Goal: Transaction & Acquisition: Purchase product/service

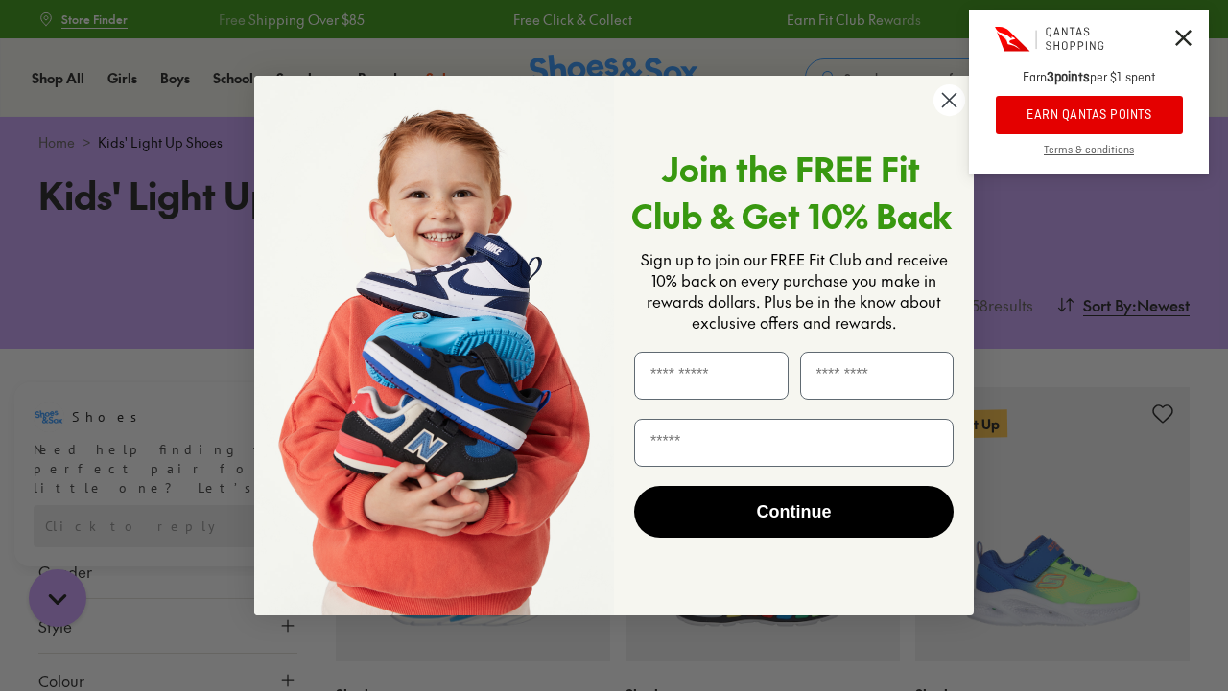
click at [942, 104] on circle "Close dialog" at bounding box center [949, 100] width 32 height 32
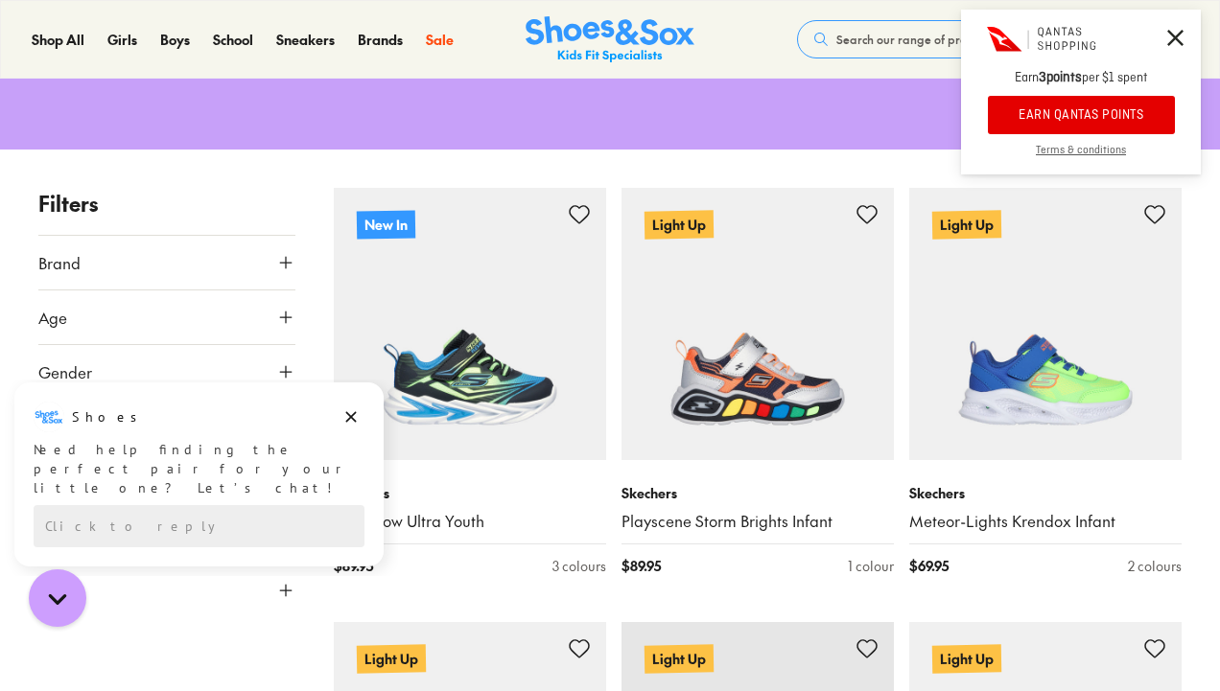
scroll to position [200, 0]
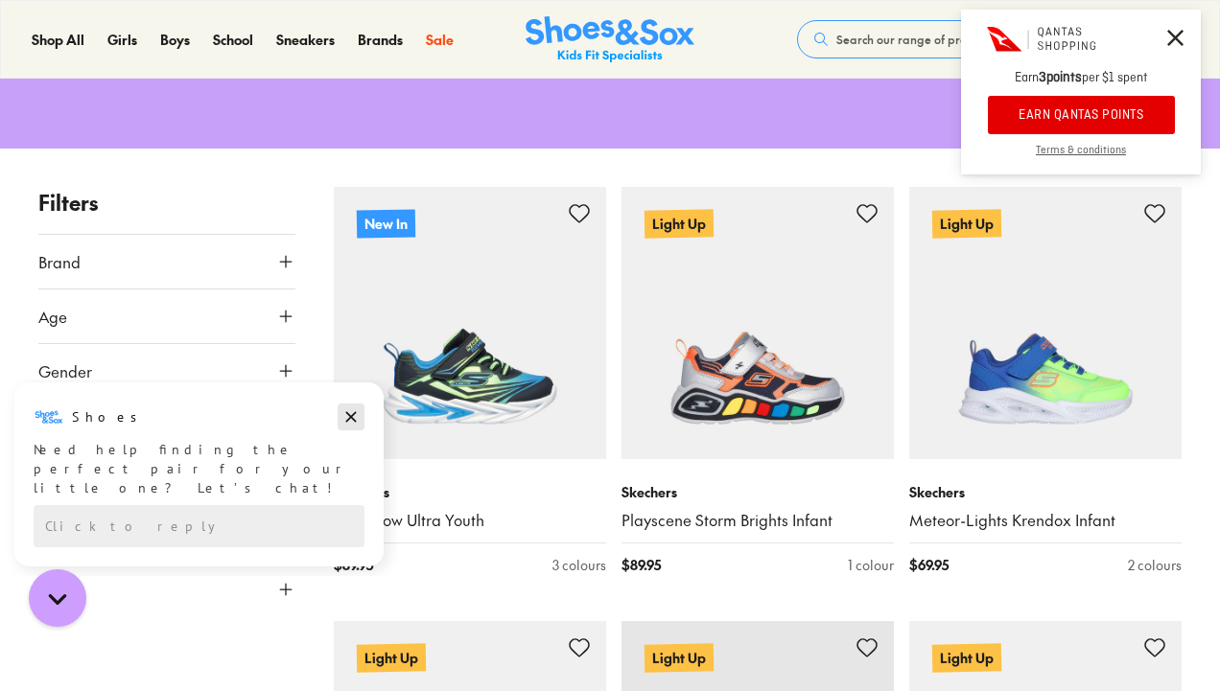
click at [358, 410] on icon "Dismiss campaign" at bounding box center [350, 417] width 19 height 23
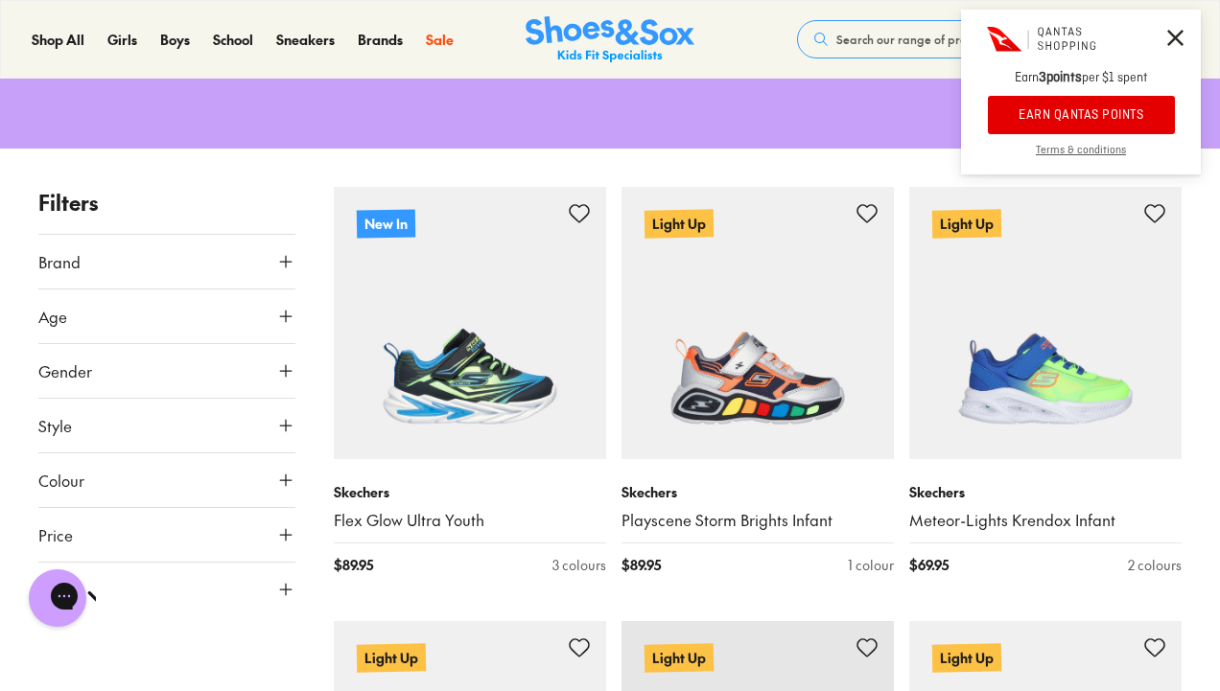
click at [282, 430] on icon at bounding box center [285, 425] width 19 height 19
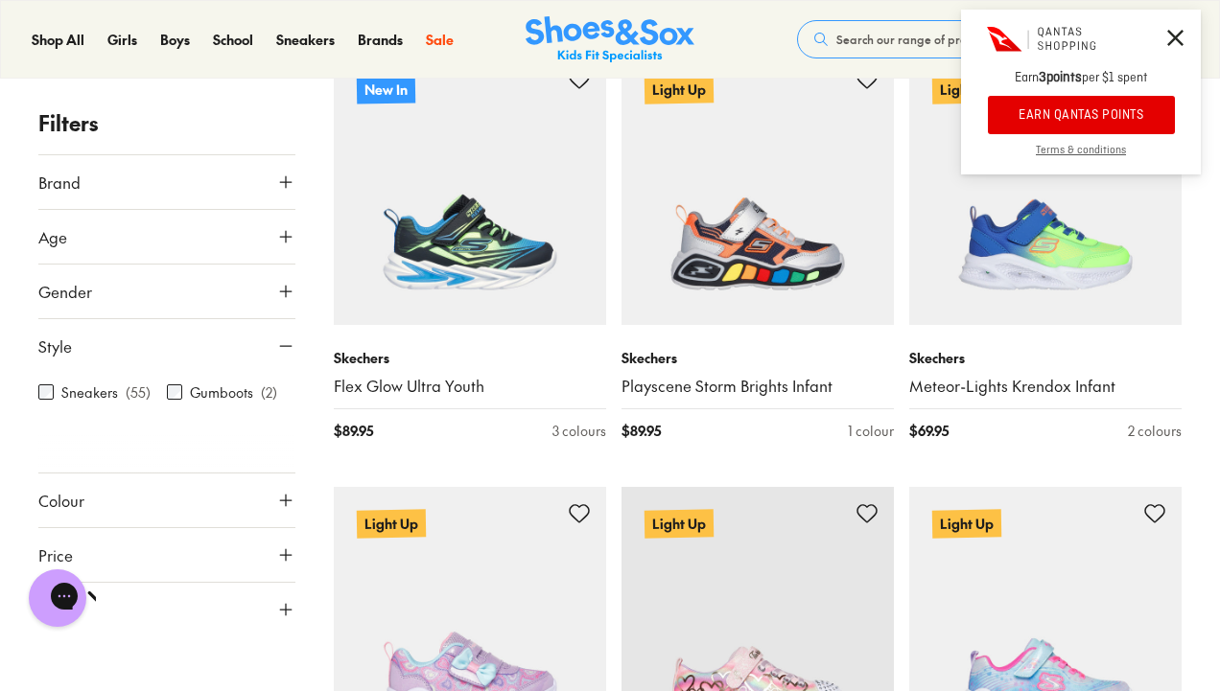
click at [286, 493] on icon at bounding box center [285, 500] width 19 height 19
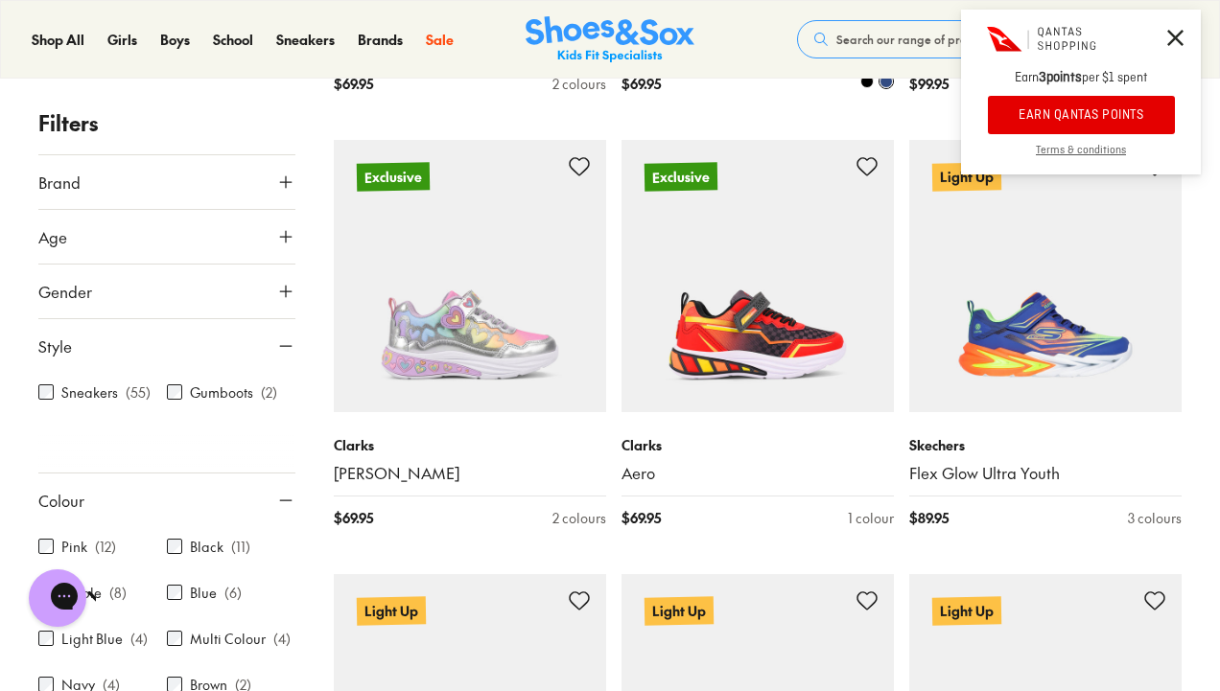
scroll to position [3816, 0]
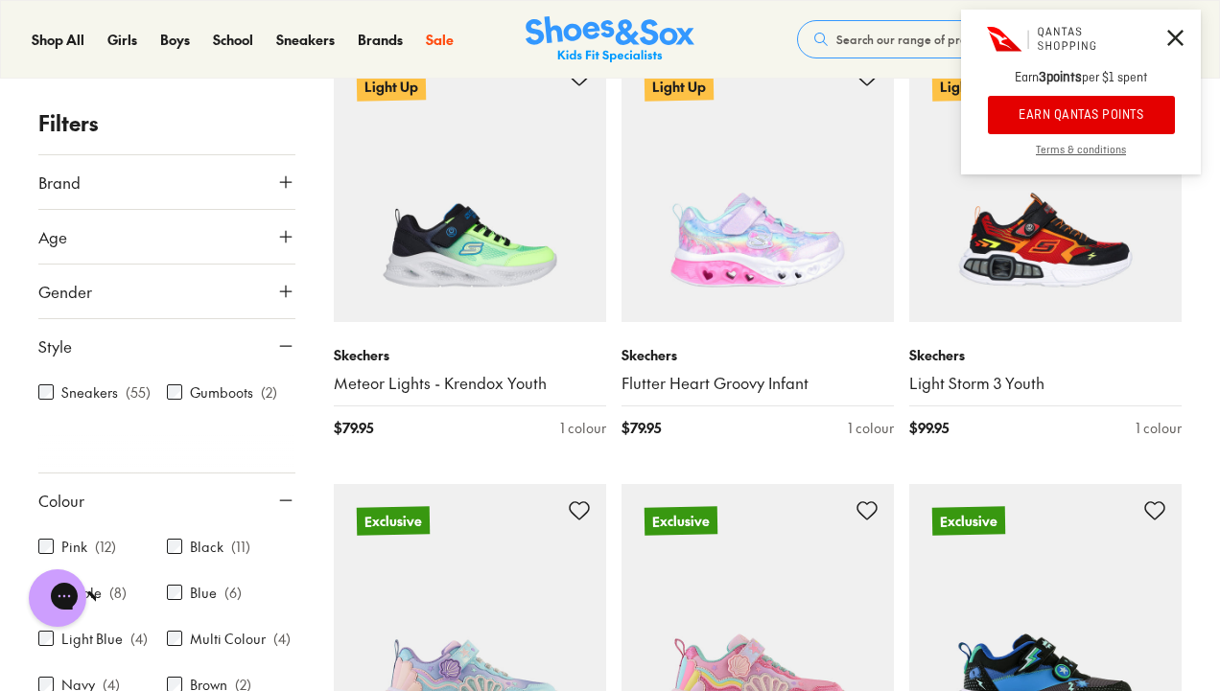
scroll to position [1651, 0]
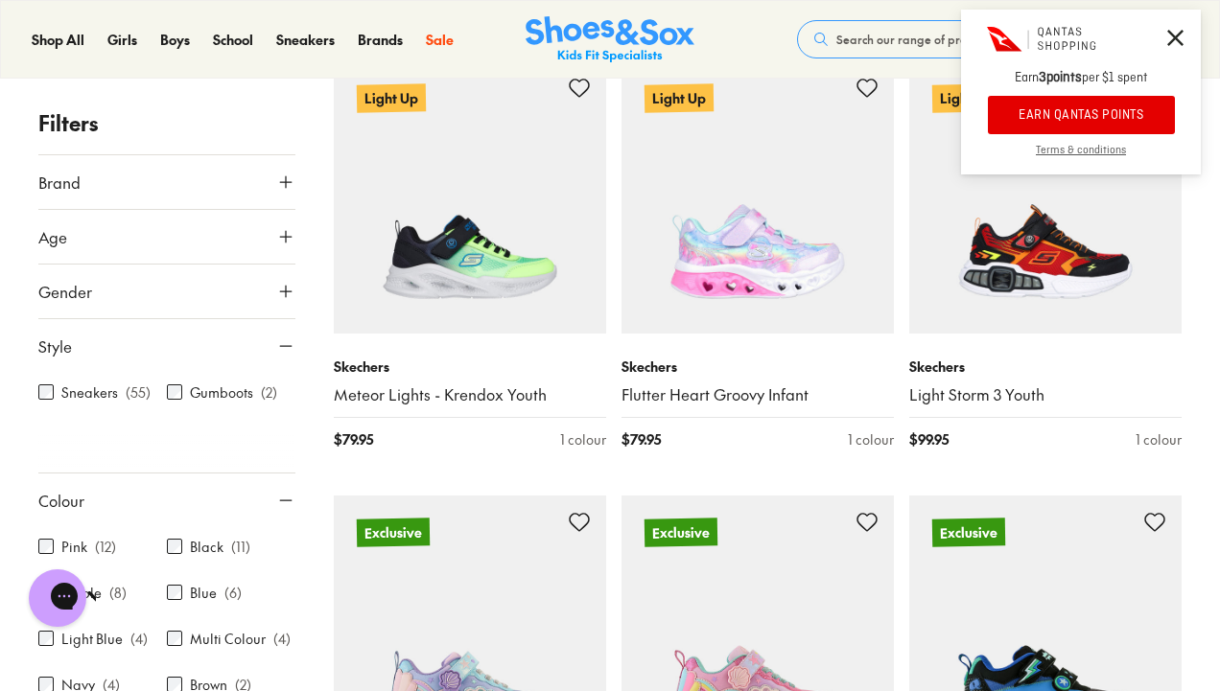
click at [1075, 113] on button "EARN QANTAS POINTS" at bounding box center [1081, 115] width 187 height 38
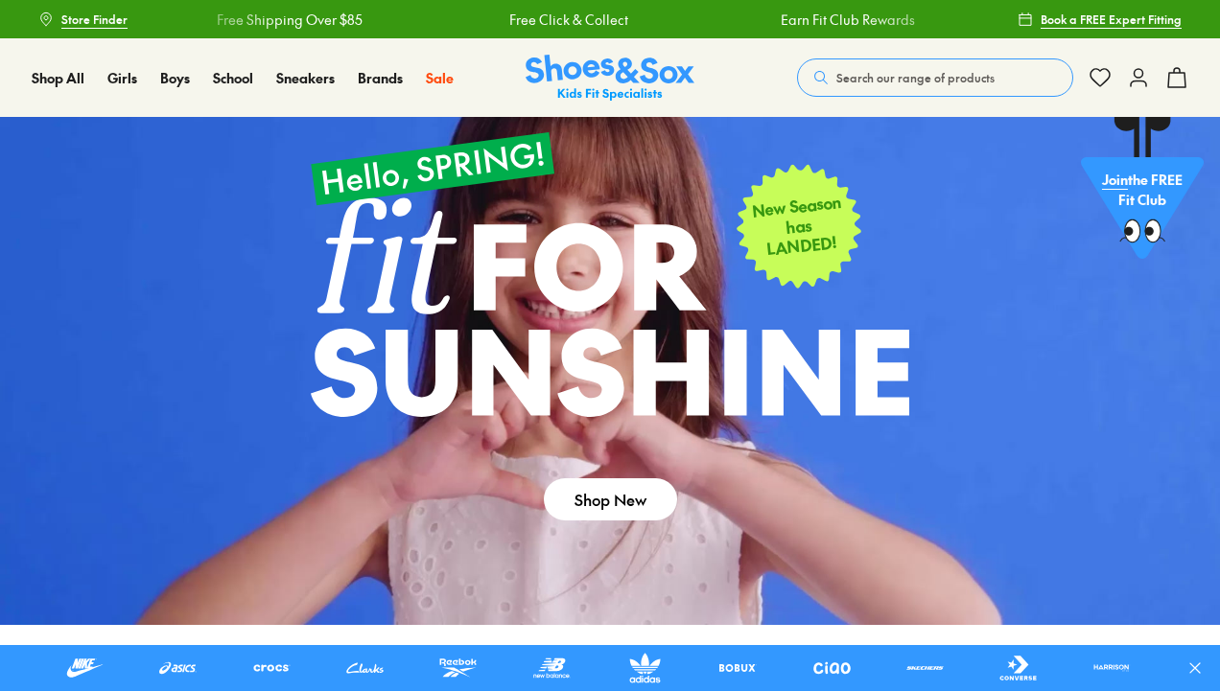
click at [913, 81] on span "Search our range of products" at bounding box center [915, 77] width 158 height 17
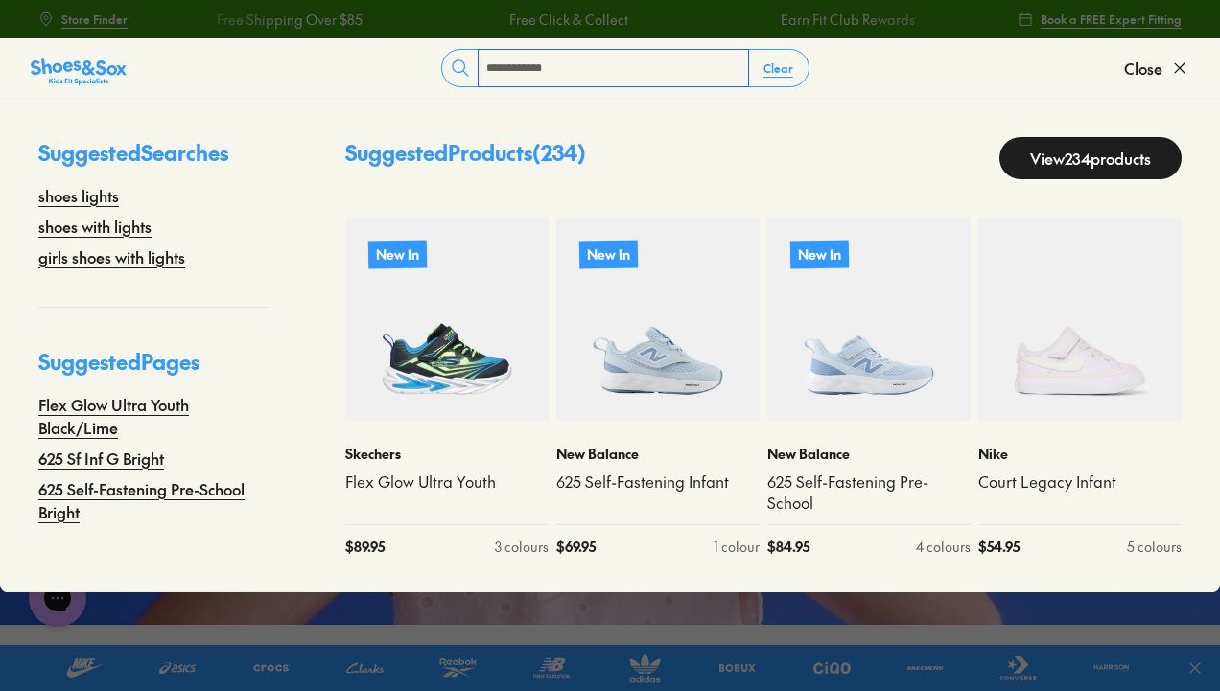
click at [517, 73] on input "**********" at bounding box center [613, 68] width 269 height 36
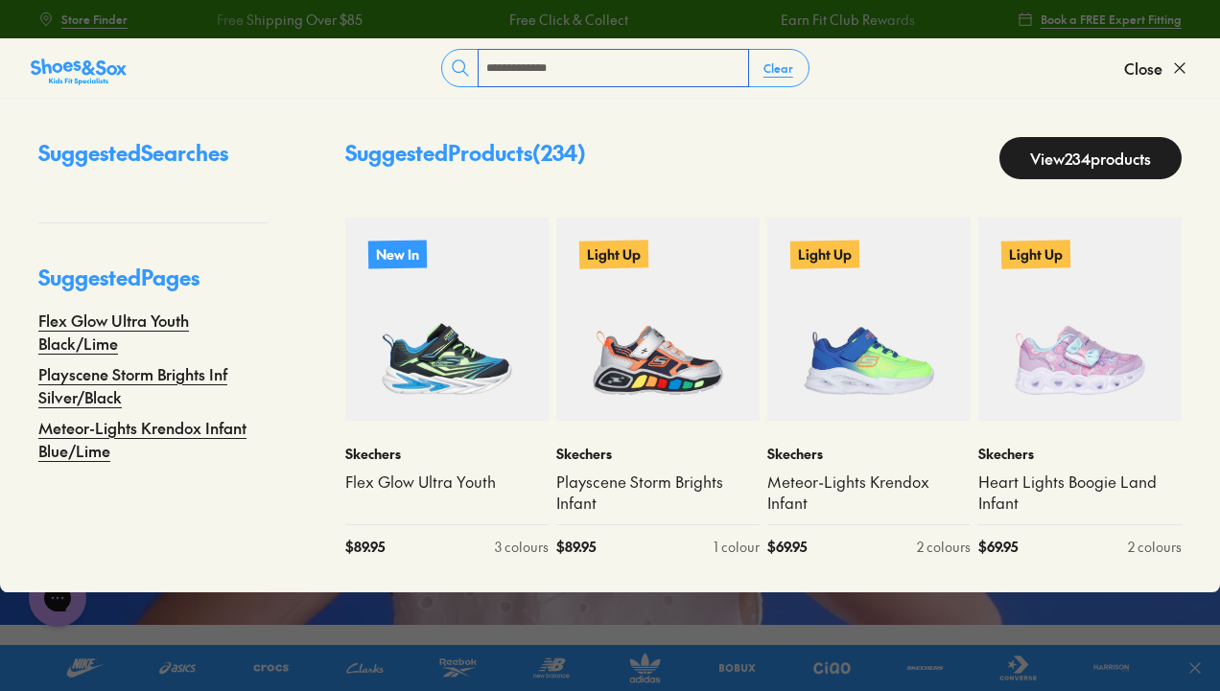
type input "**********"
